Goal: Transaction & Acquisition: Purchase product/service

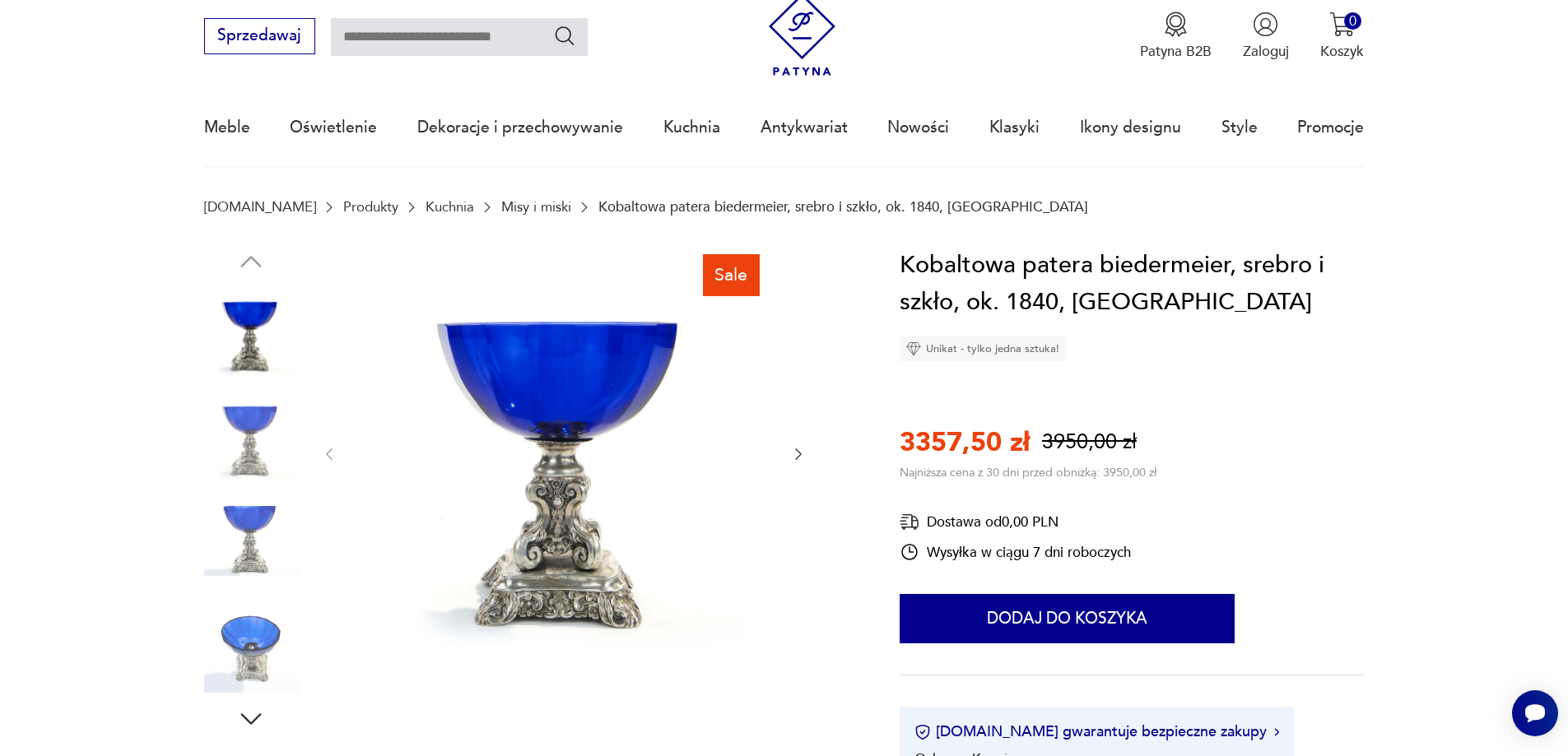
scroll to position [82, 0]
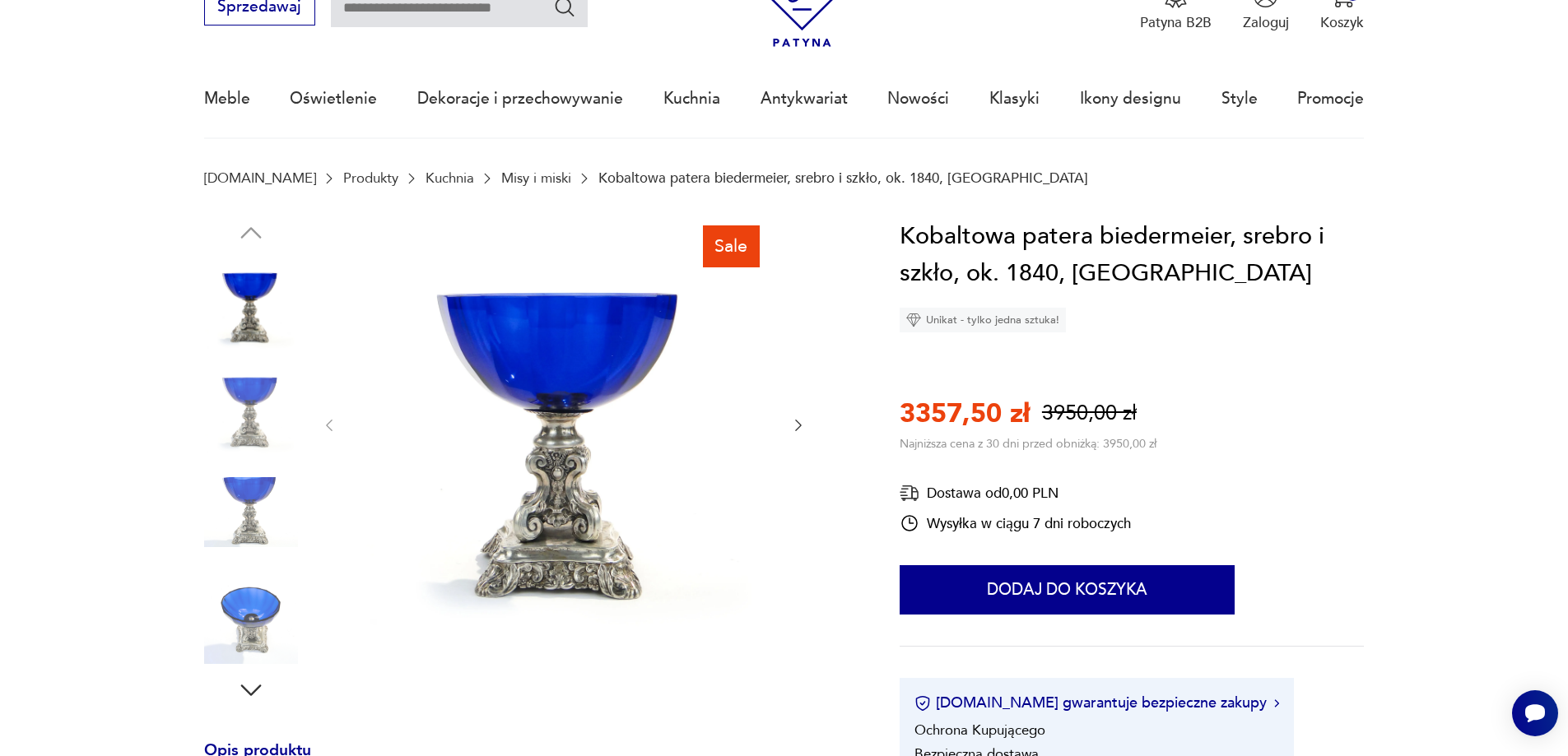
click at [796, 424] on icon "button" at bounding box center [798, 425] width 16 height 16
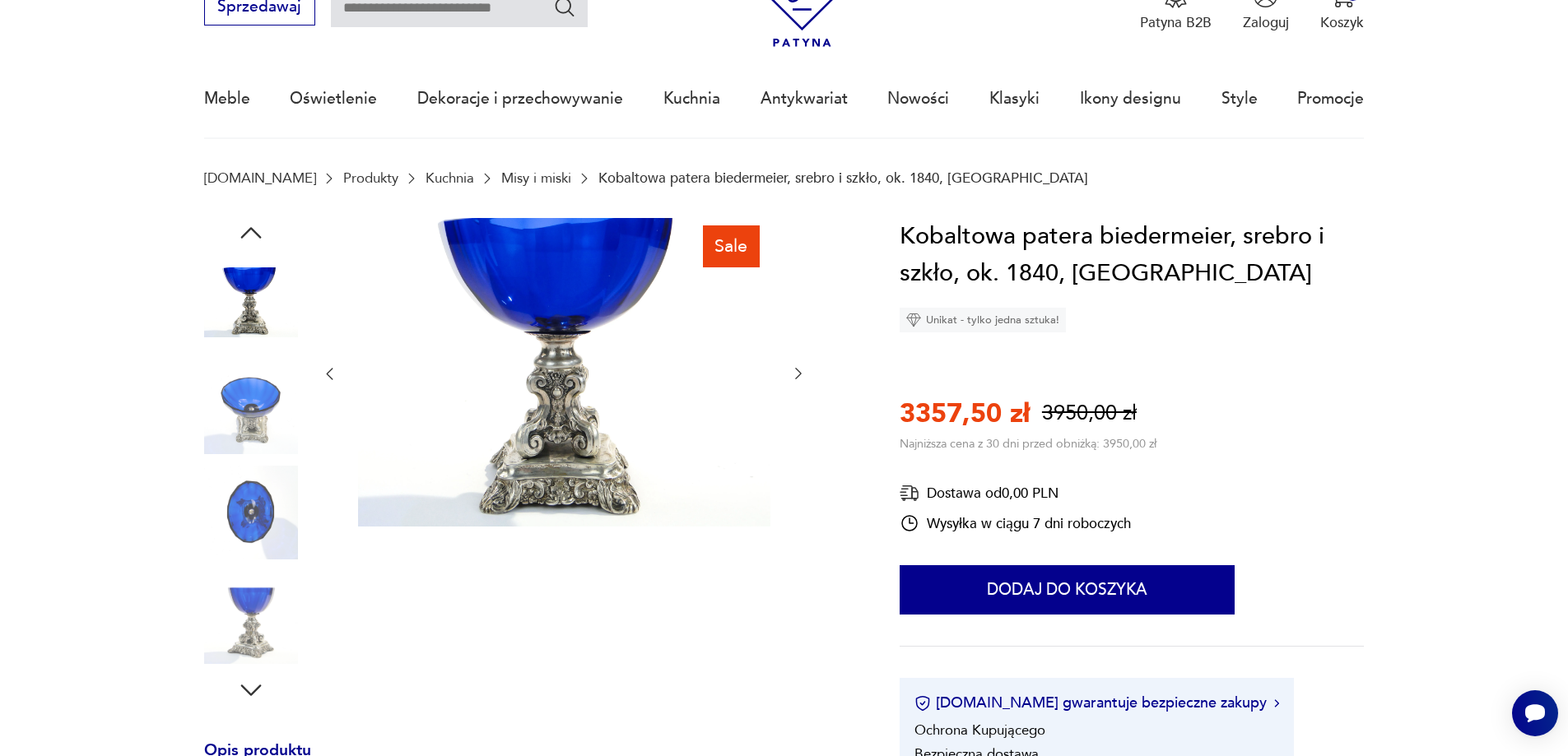
click at [796, 424] on div at bounding box center [563, 374] width 486 height 313
click at [793, 373] on icon "button" at bounding box center [798, 373] width 16 height 16
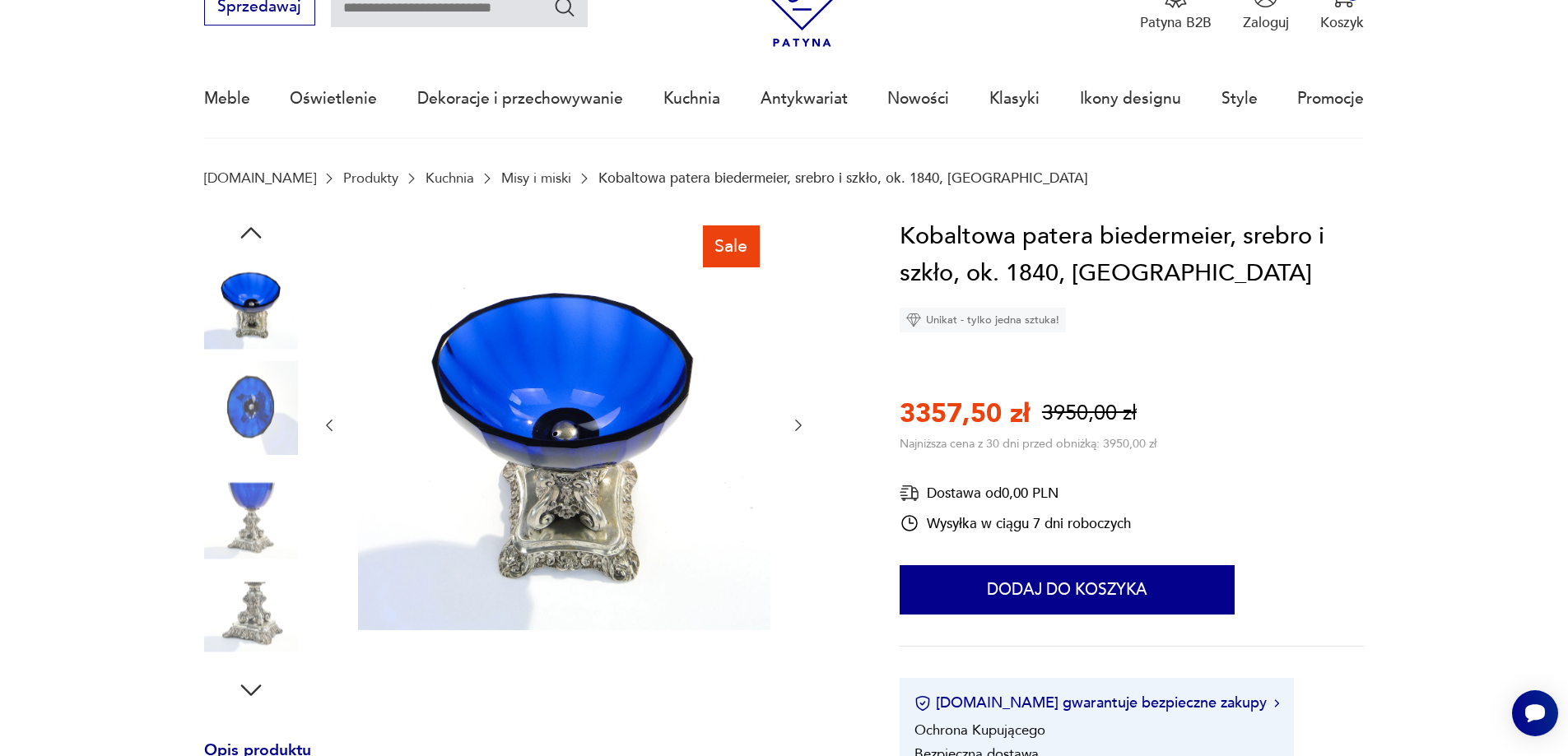
click at [800, 424] on icon "button" at bounding box center [799, 425] width 7 height 11
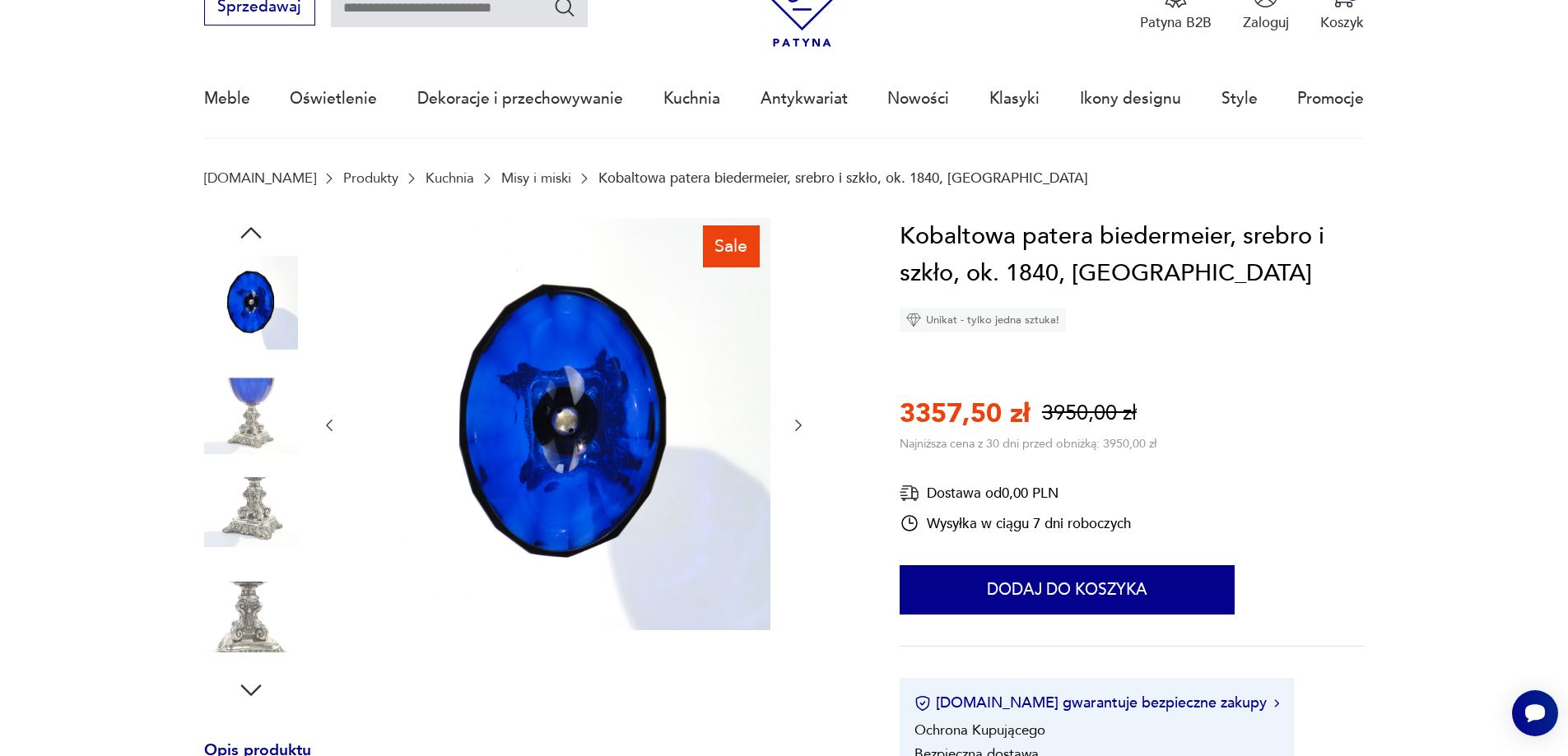
click at [800, 424] on icon "button" at bounding box center [799, 425] width 7 height 11
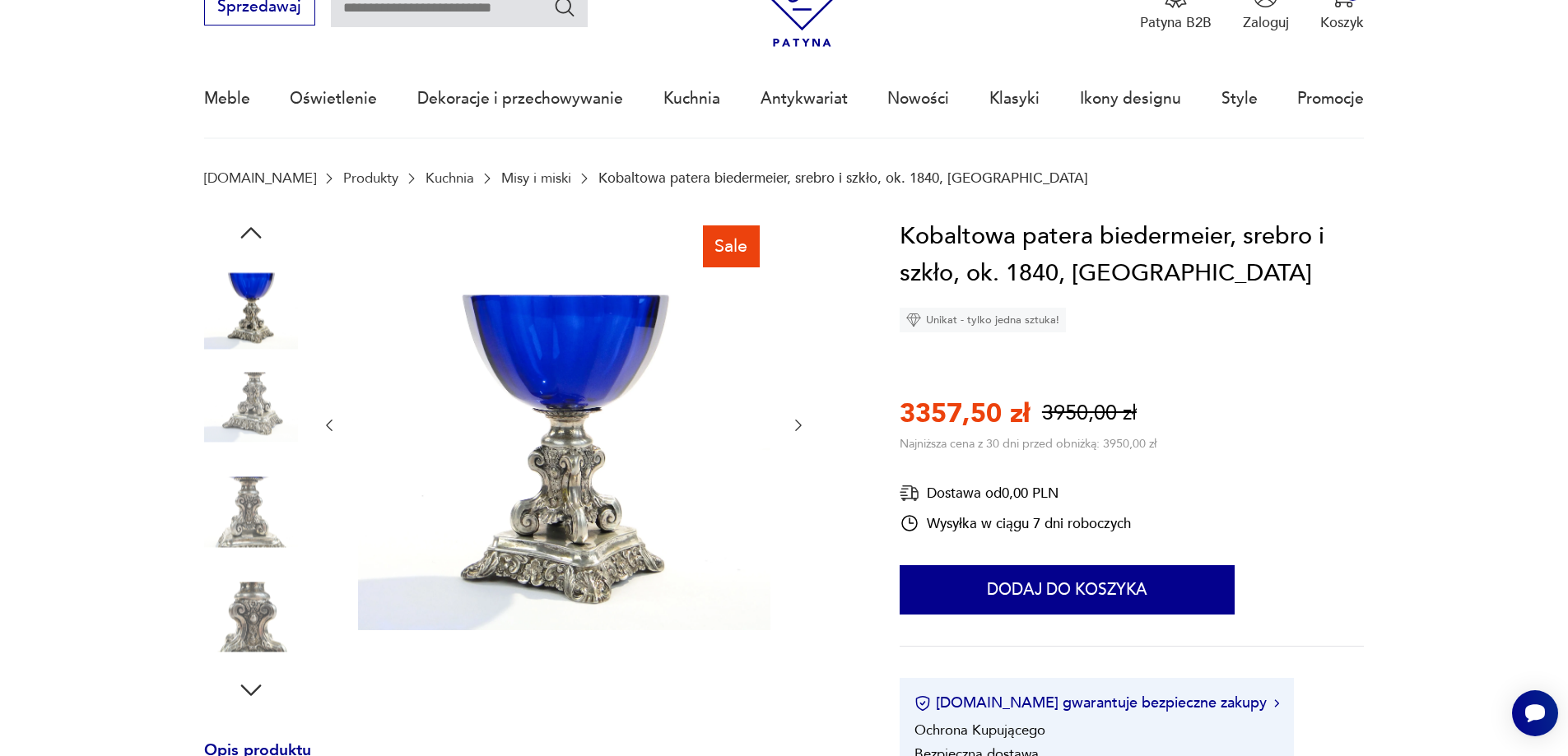
click at [800, 424] on icon "button" at bounding box center [799, 425] width 7 height 11
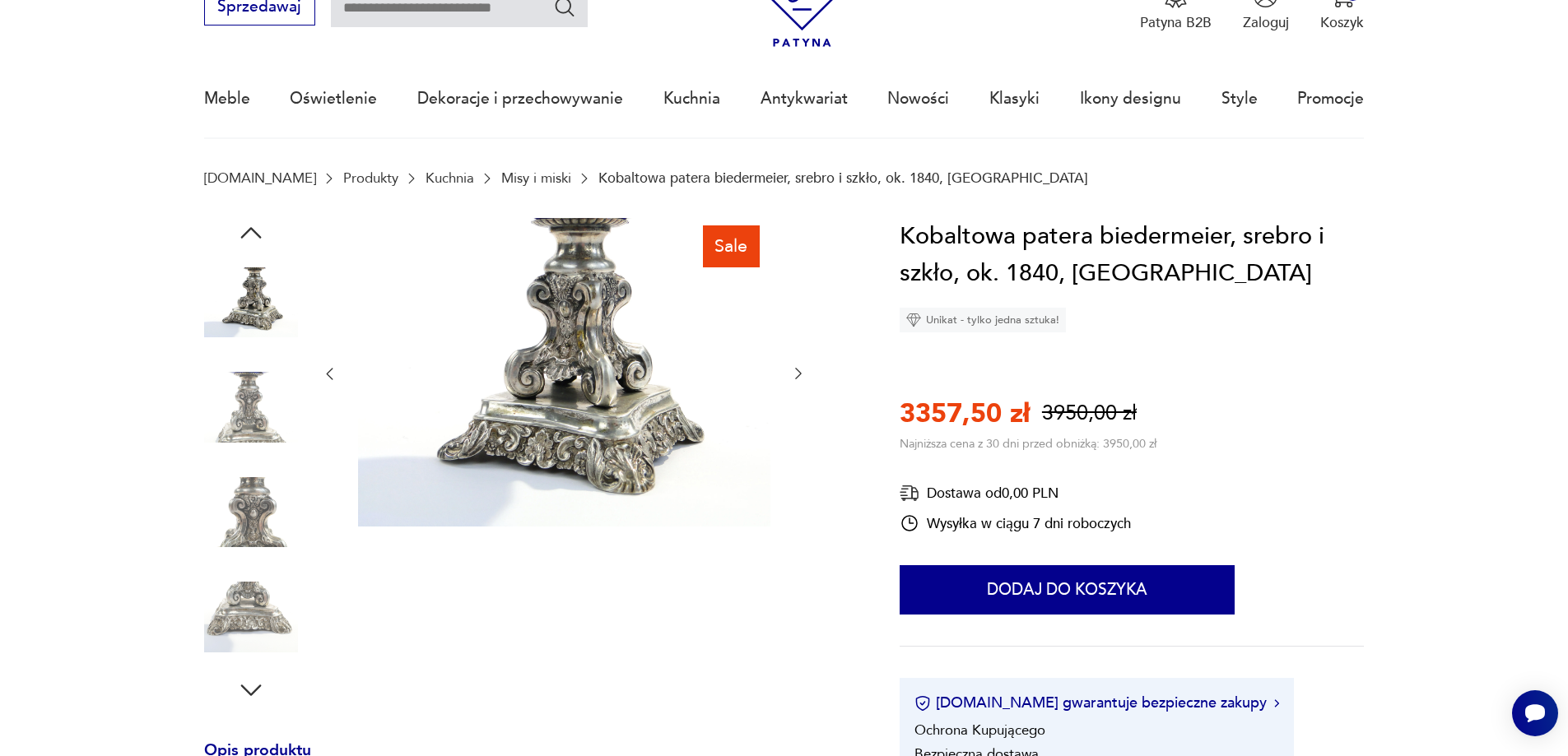
click at [792, 371] on icon "button" at bounding box center [798, 373] width 16 height 16
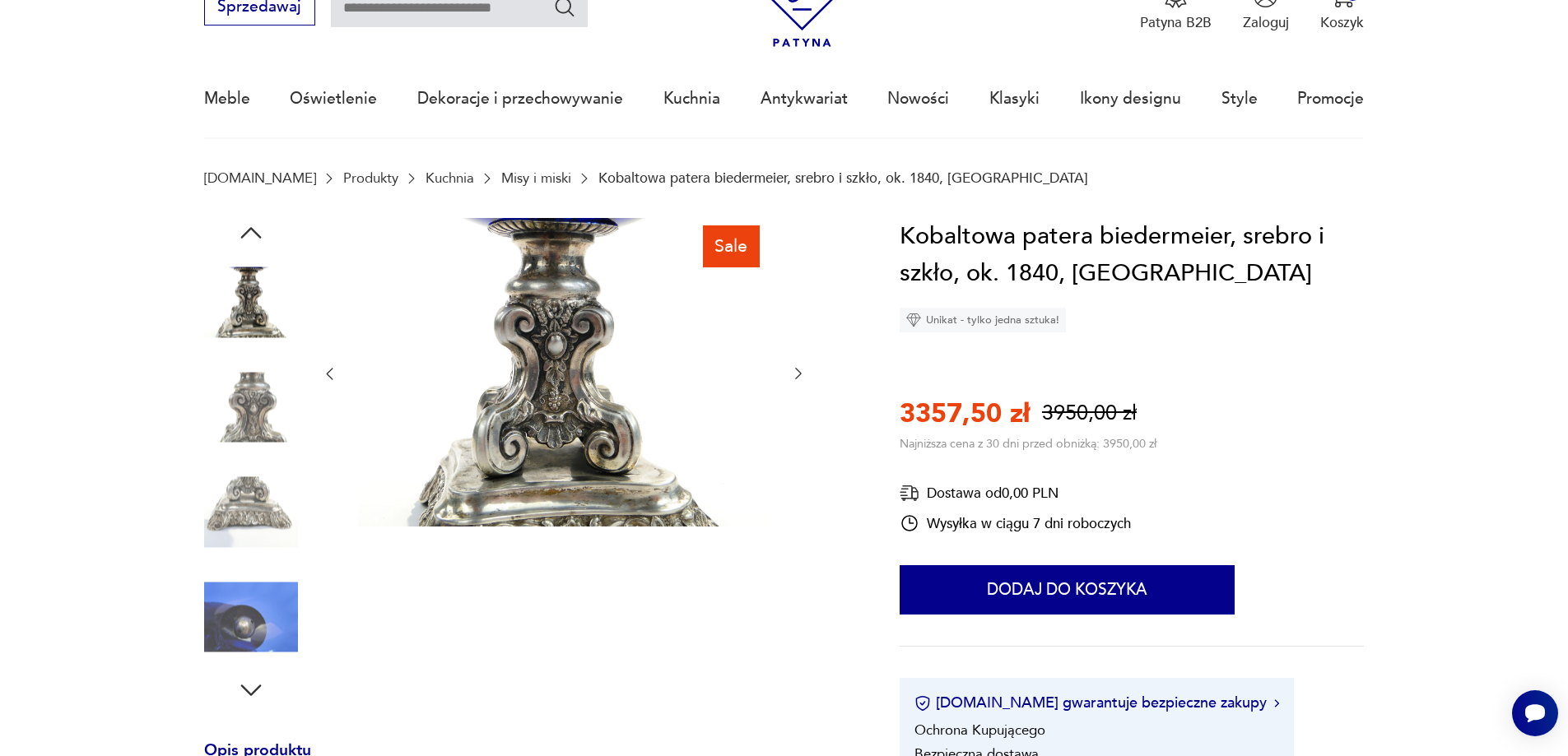
click at [792, 371] on icon "button" at bounding box center [798, 373] width 16 height 16
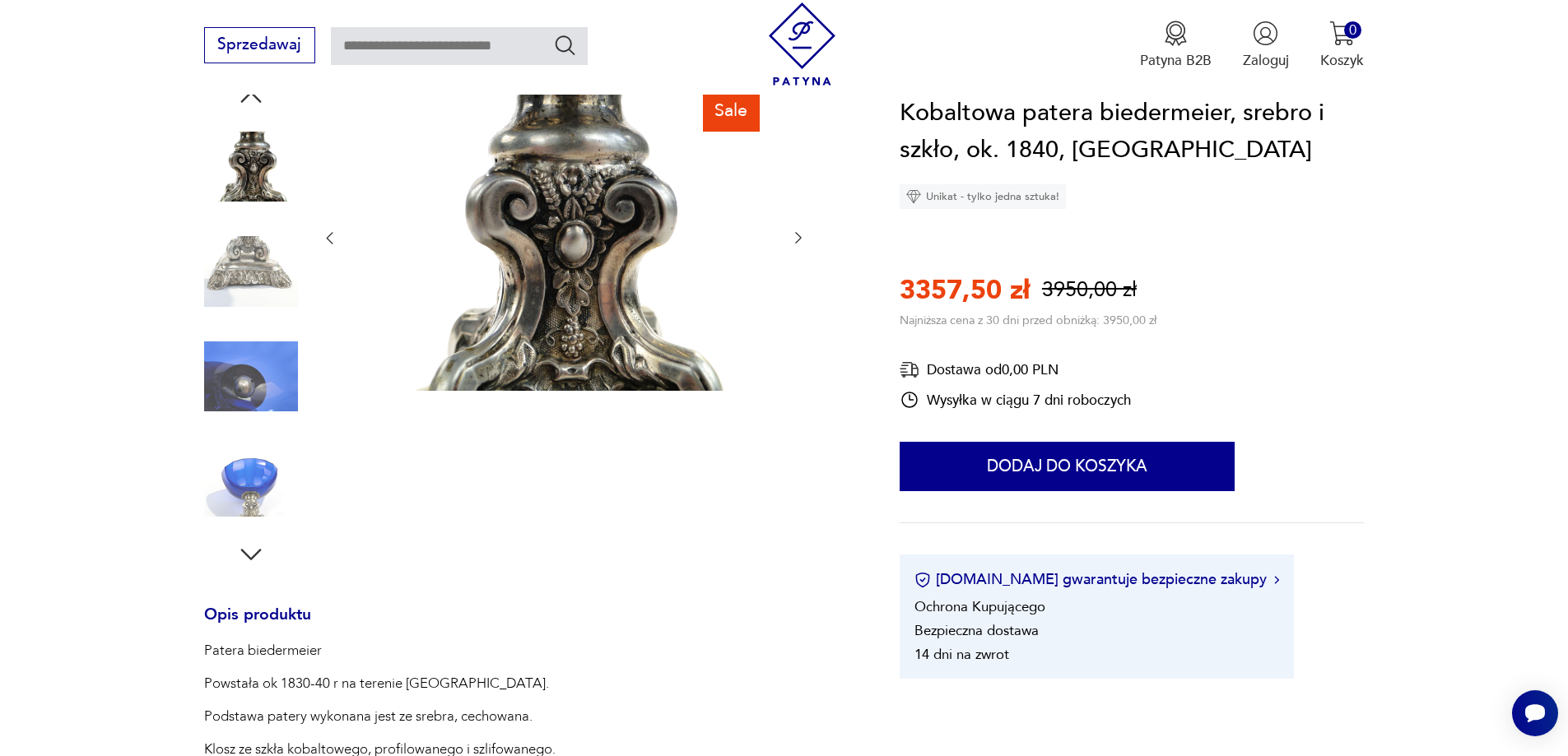
scroll to position [247, 0]
